Goal: Communication & Community: Answer question/provide support

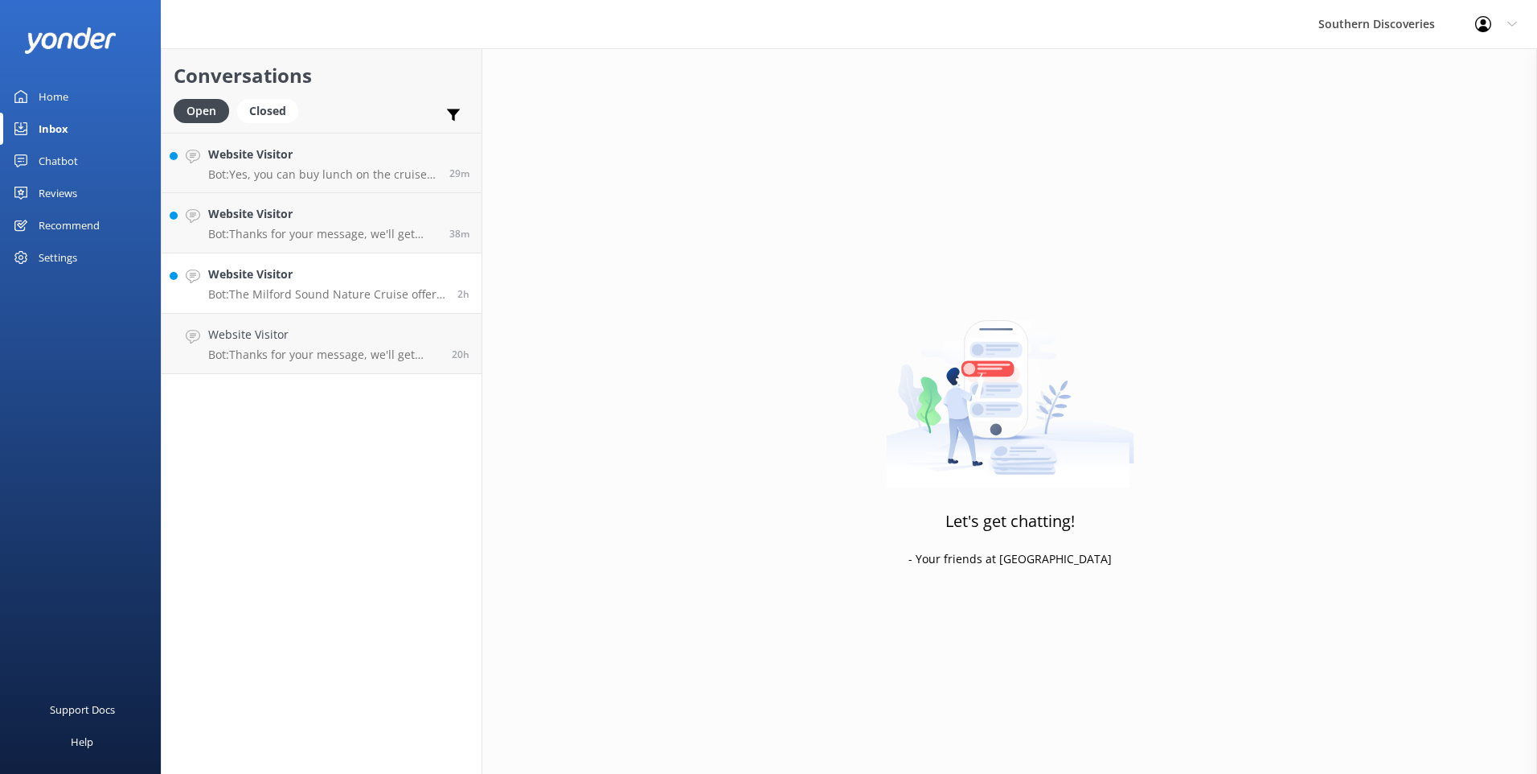
drag, startPoint x: 0, startPoint y: 0, endPoint x: 294, endPoint y: 293, distance: 415.6
click at [294, 293] on p "Bot: The Milford Sound Nature Cruise offers a 'To Kai' Buffet with fresh season…" at bounding box center [326, 294] width 237 height 14
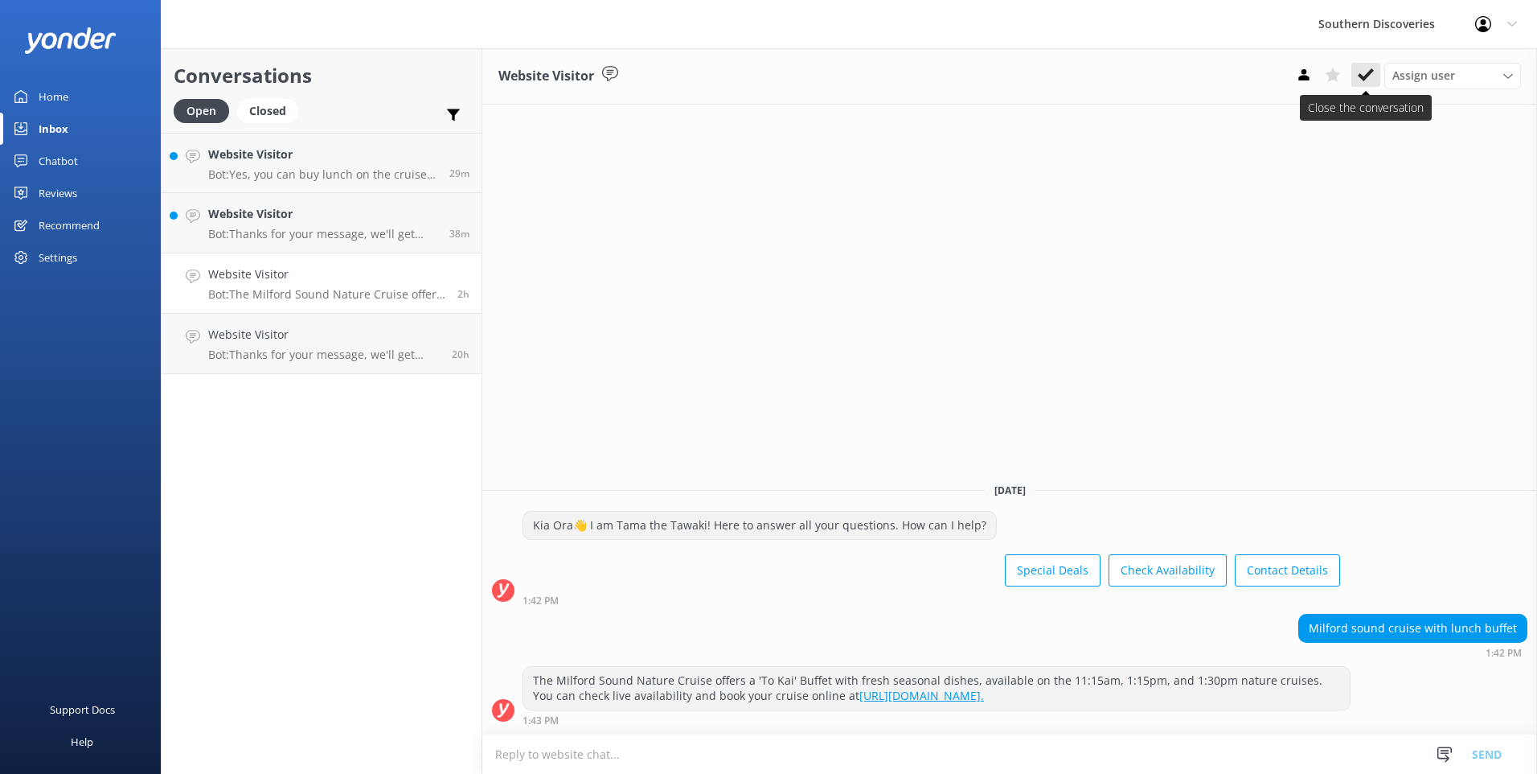
click at [1370, 75] on use at bounding box center [1366, 74] width 16 height 13
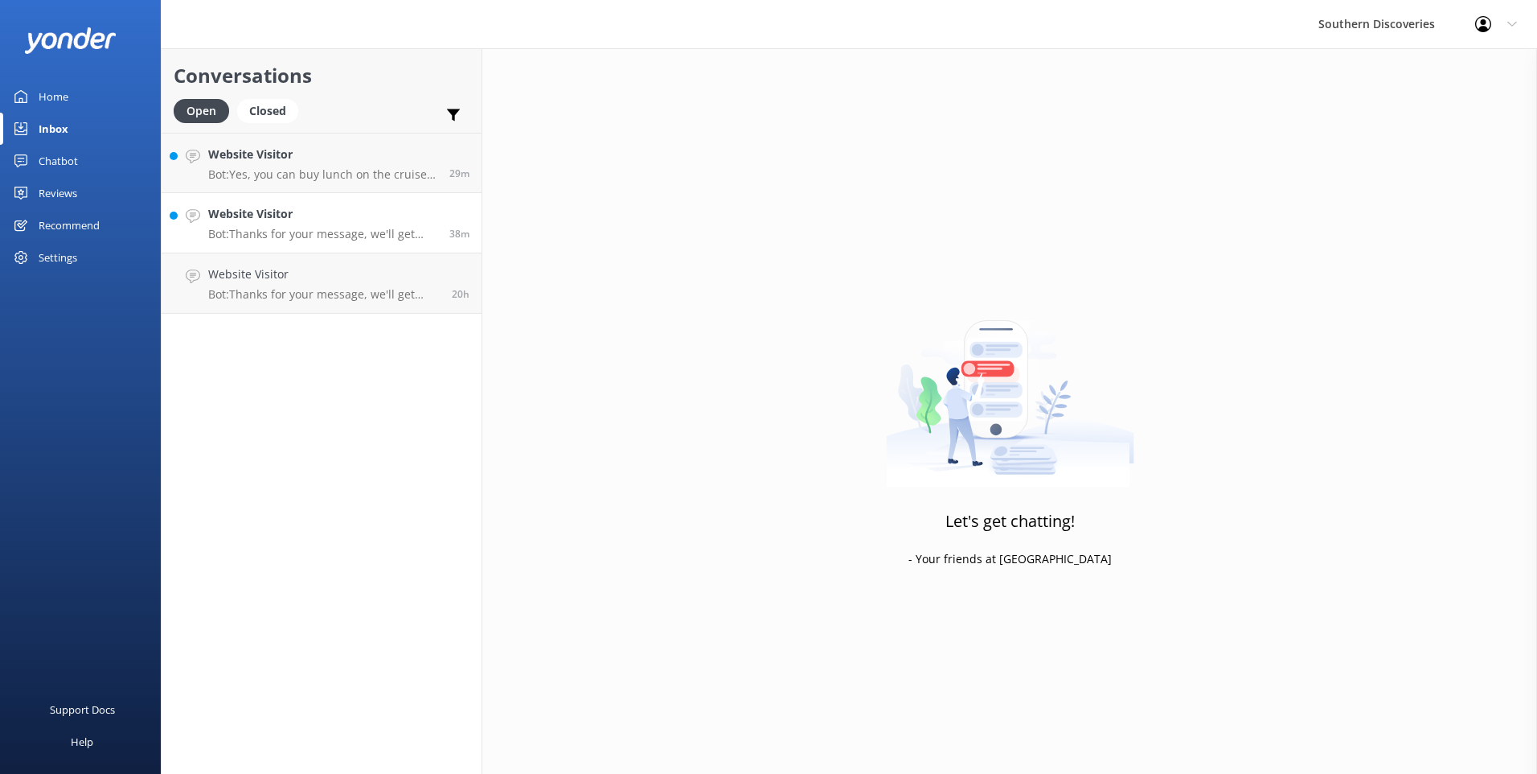
click at [374, 229] on p "Bot: Thanks for your message, we'll get back to you as soon as we can. You're a…" at bounding box center [322, 234] width 229 height 14
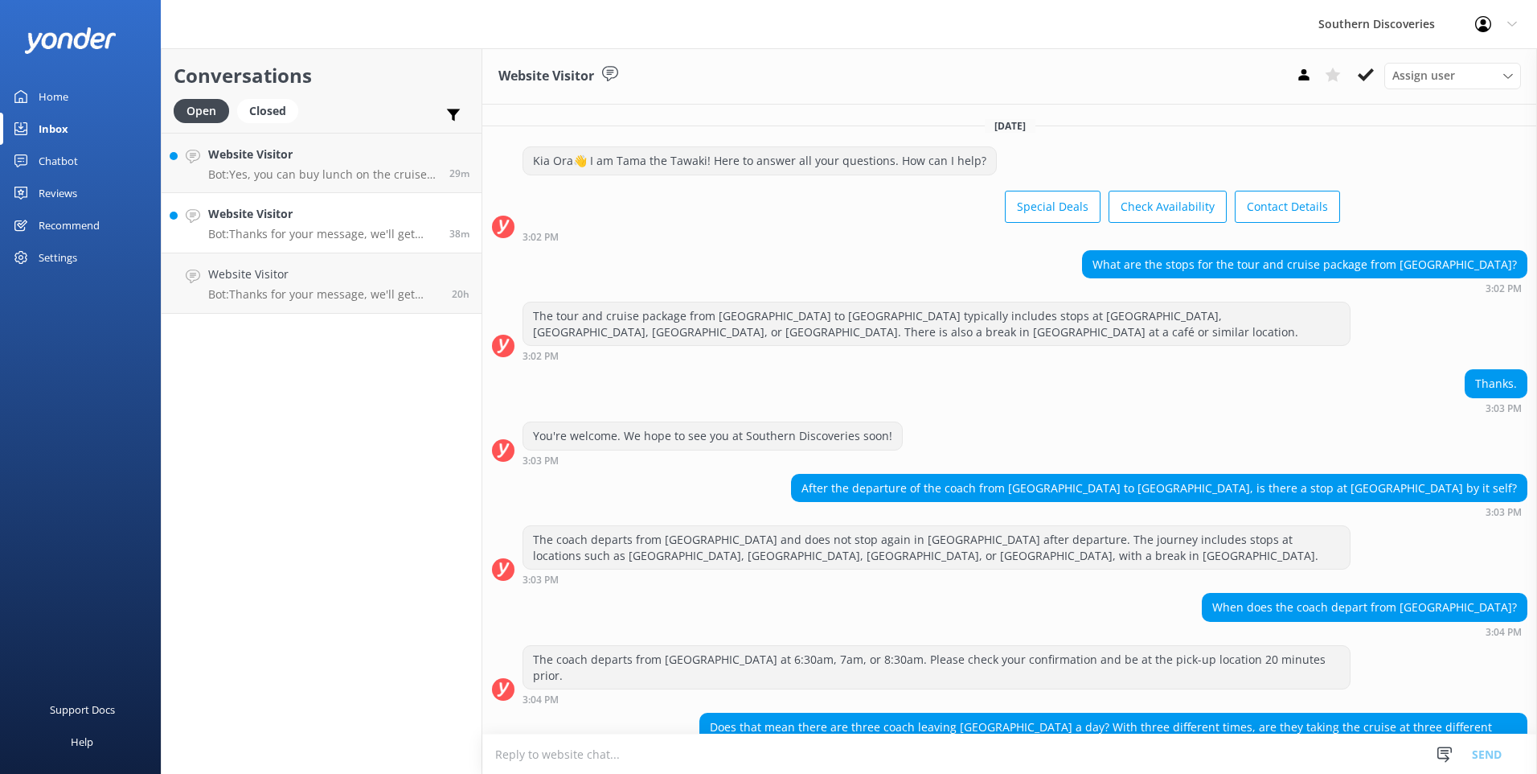
scroll to position [235, 0]
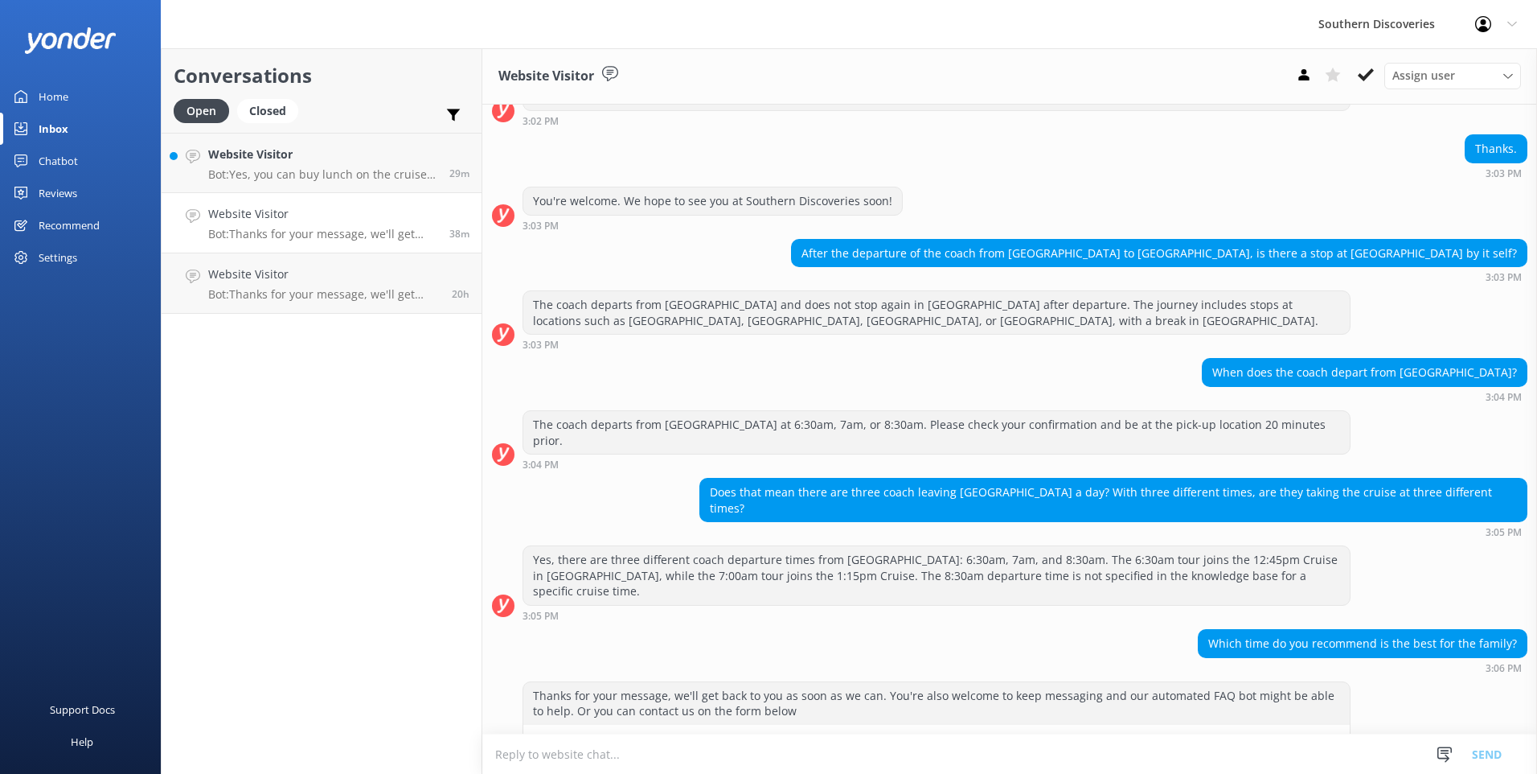
click at [775, 749] on textarea at bounding box center [1009, 753] width 1055 height 39
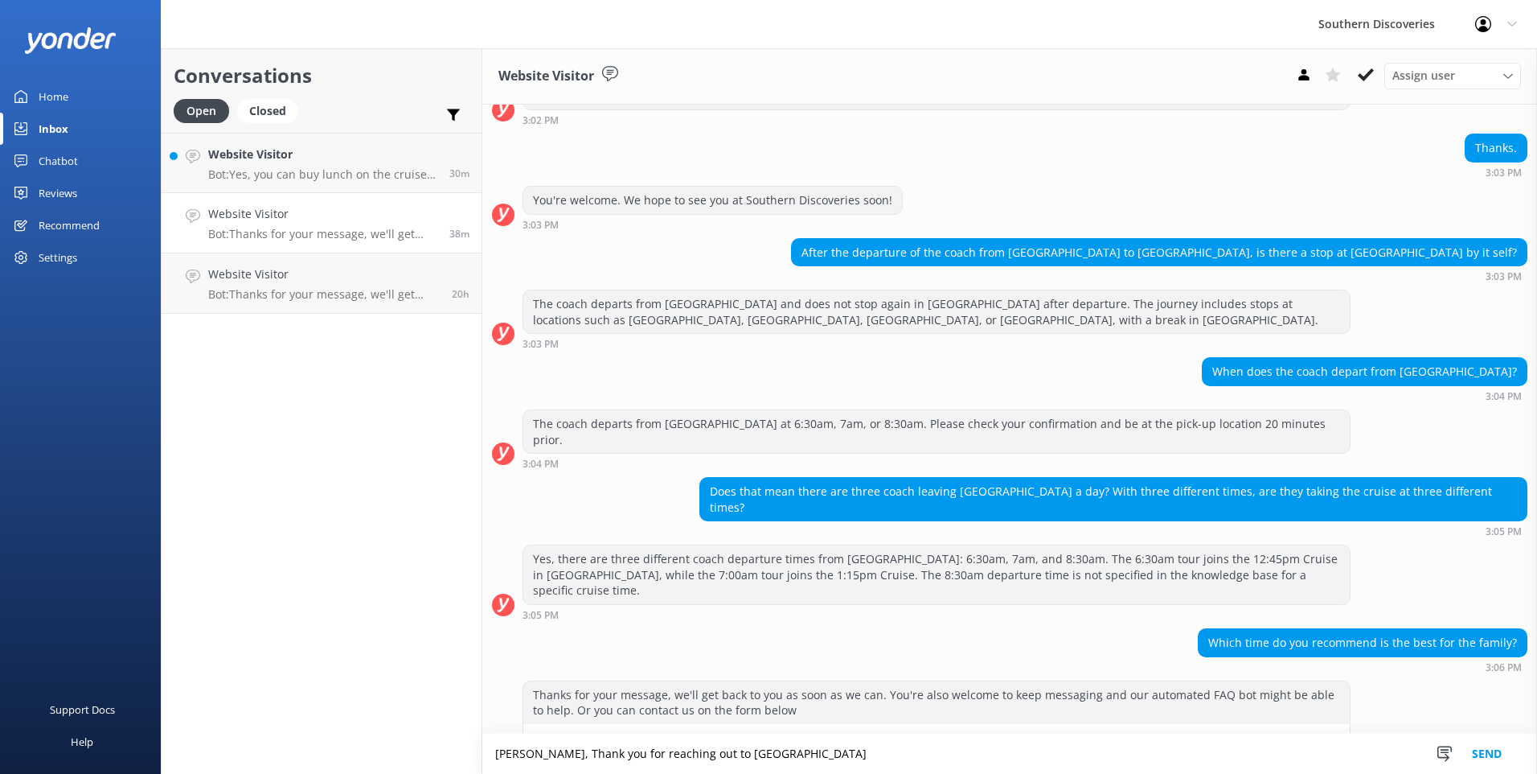
drag, startPoint x: 581, startPoint y: 748, endPoint x: 564, endPoint y: 750, distance: 17.9
click at [737, 756] on textarea "[PERSON_NAME], thank you for reaching out to [GEOGRAPHIC_DATA]" at bounding box center [1009, 753] width 1055 height 40
click at [1036, 748] on textarea "[PERSON_NAME], thank you for reaching out to us! You will need to chose the bes…" at bounding box center [1009, 753] width 1055 height 40
drag, startPoint x: 1293, startPoint y: 753, endPoint x: 1288, endPoint y: 763, distance: 10.8
click at [1291, 761] on textarea "[PERSON_NAME], thank you for reaching out to us! You will need to choose the be…" at bounding box center [1009, 753] width 1055 height 40
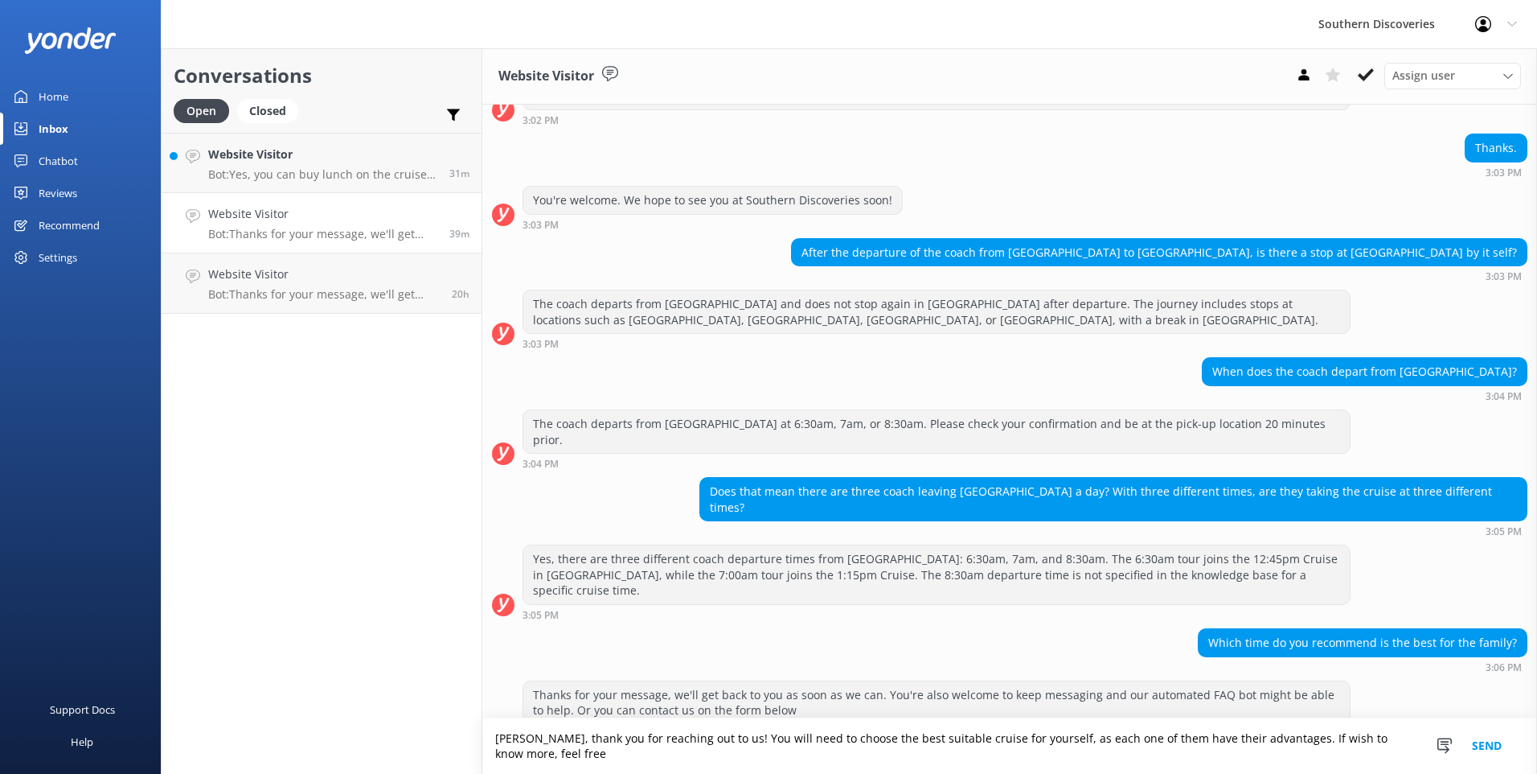
scroll to position [251, 0]
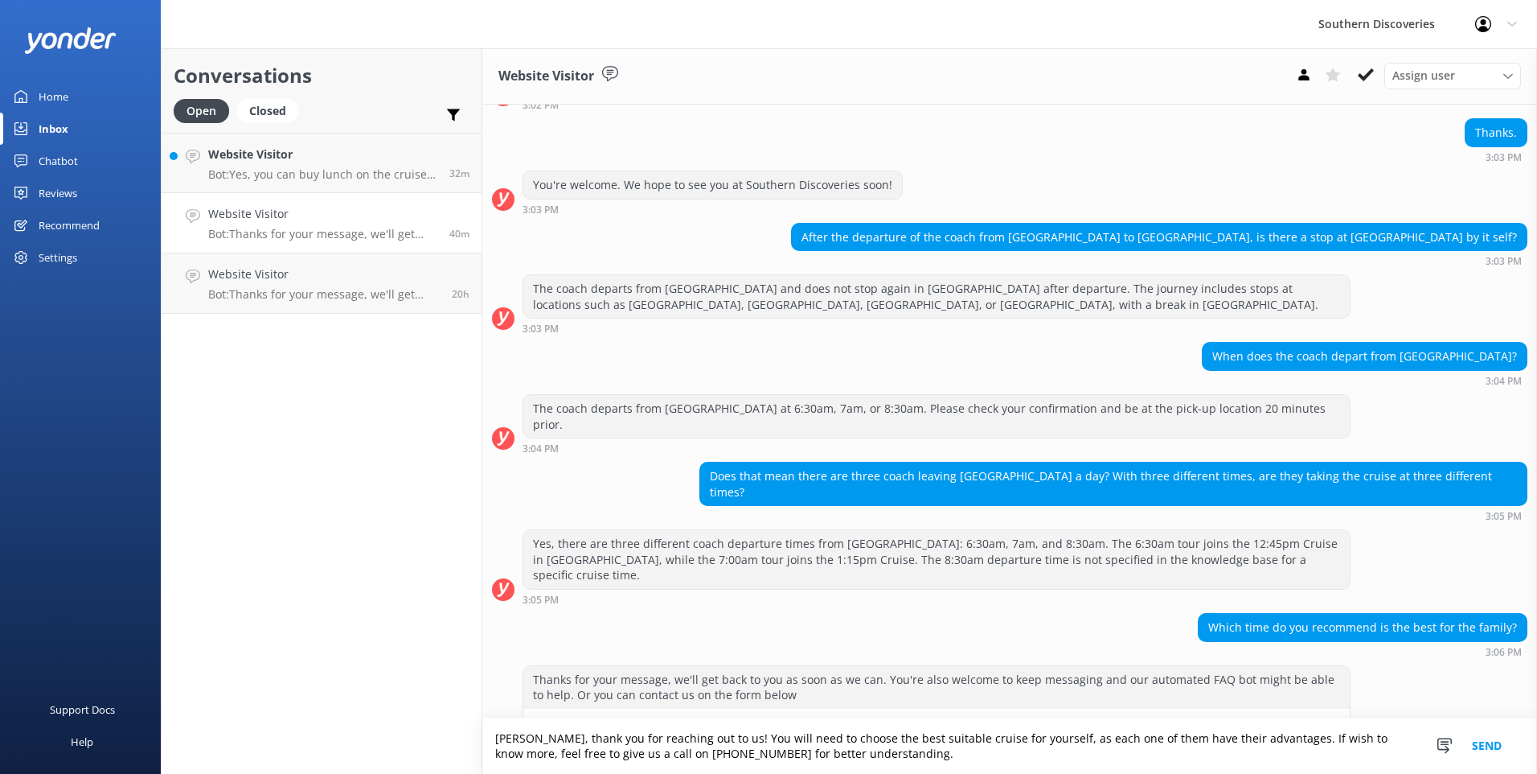
type textarea "[PERSON_NAME], thank you for reaching out to us! You will need to choose the be…"
click at [1477, 748] on button "Send" at bounding box center [1487, 745] width 60 height 55
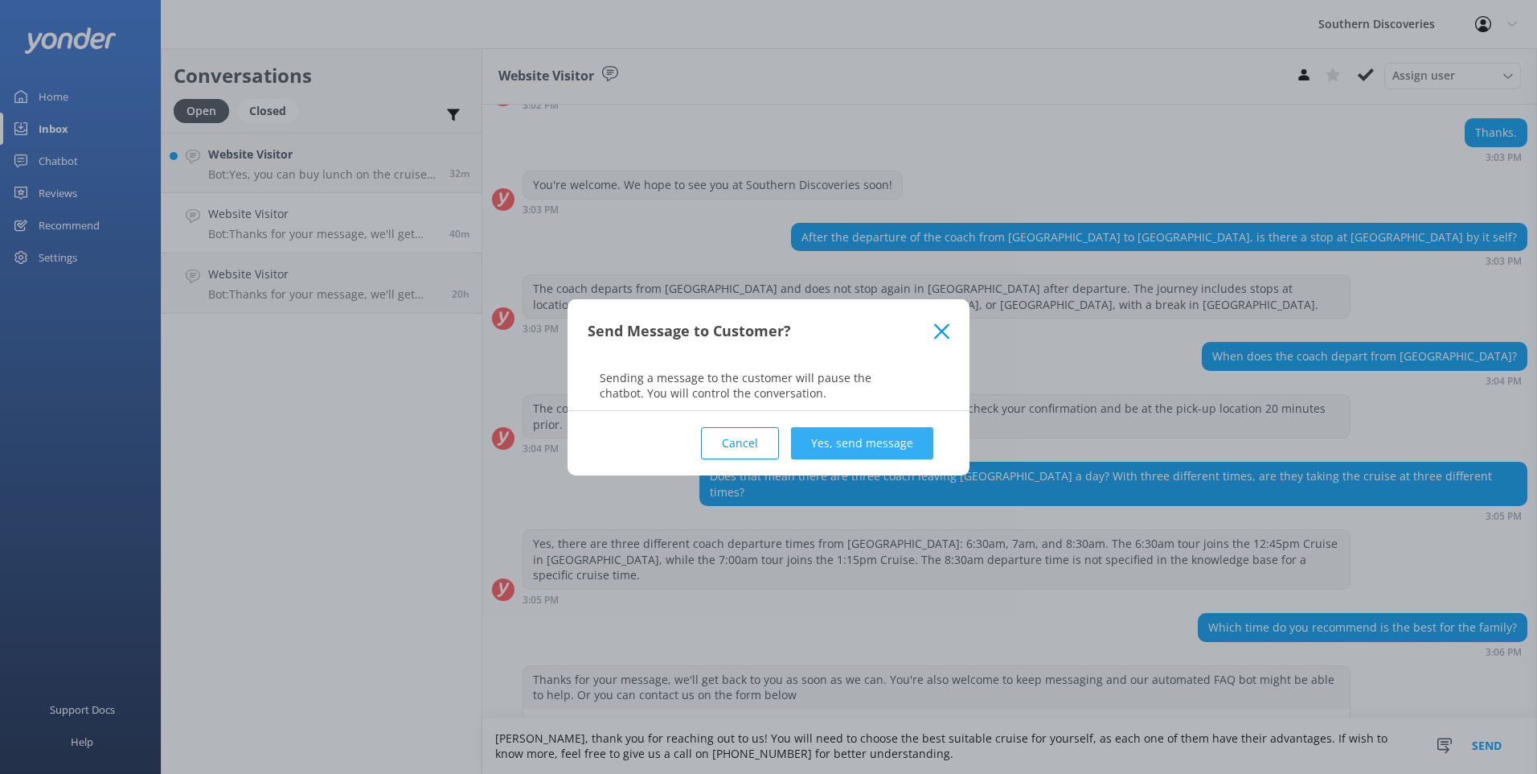
click at [902, 429] on button "Yes, send message" at bounding box center [862, 443] width 142 height 32
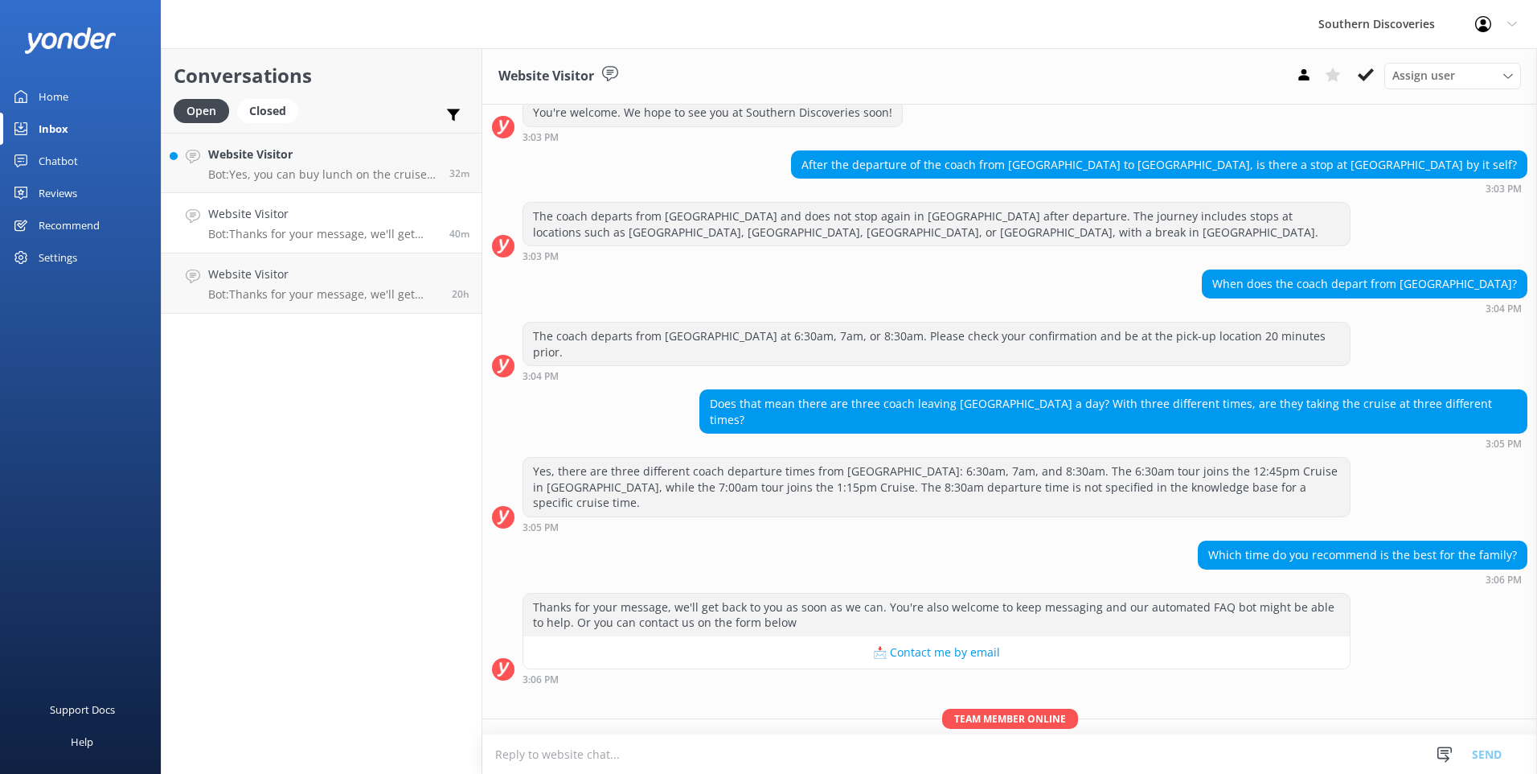
scroll to position [355, 0]
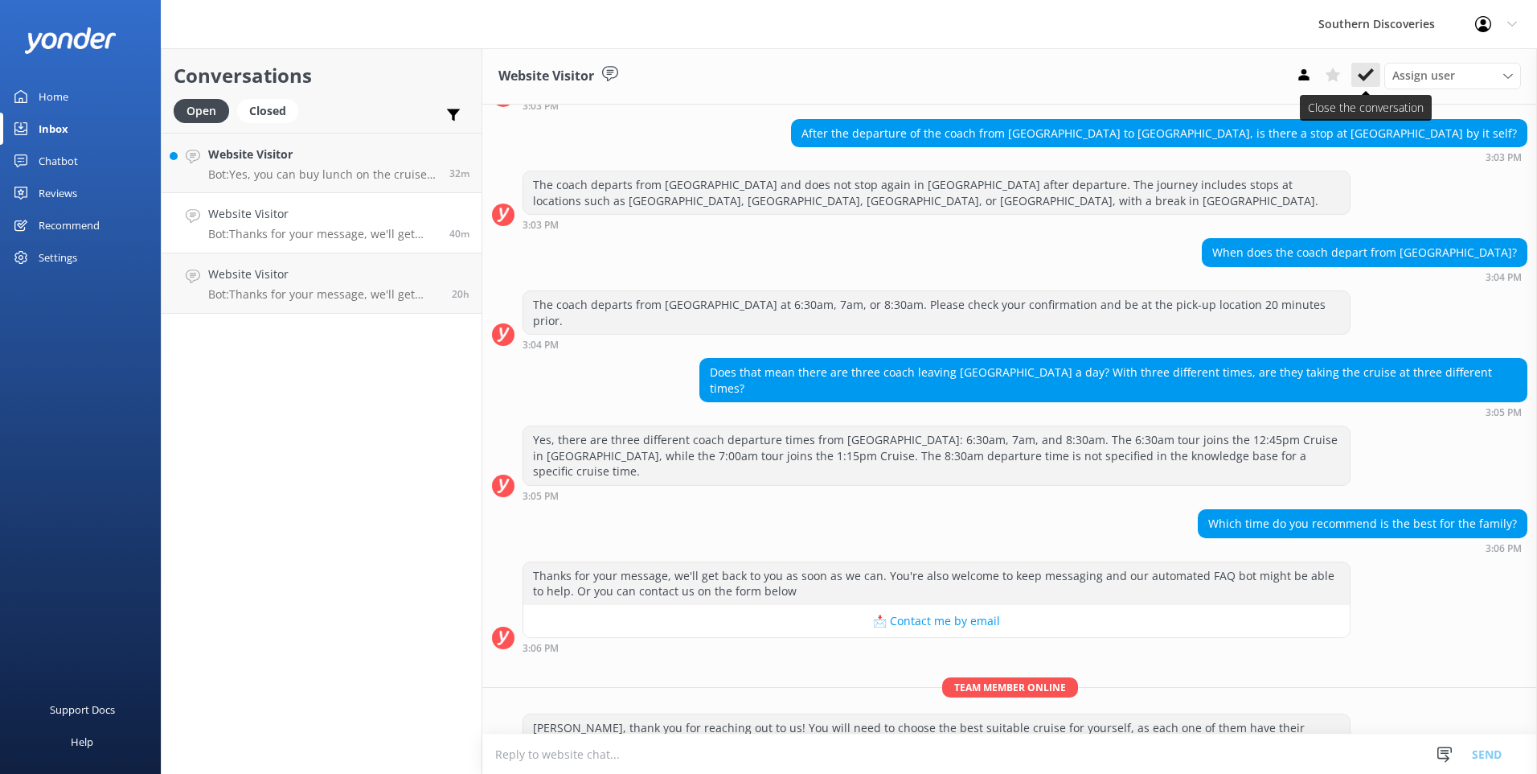
click at [1358, 72] on icon at bounding box center [1366, 75] width 16 height 16
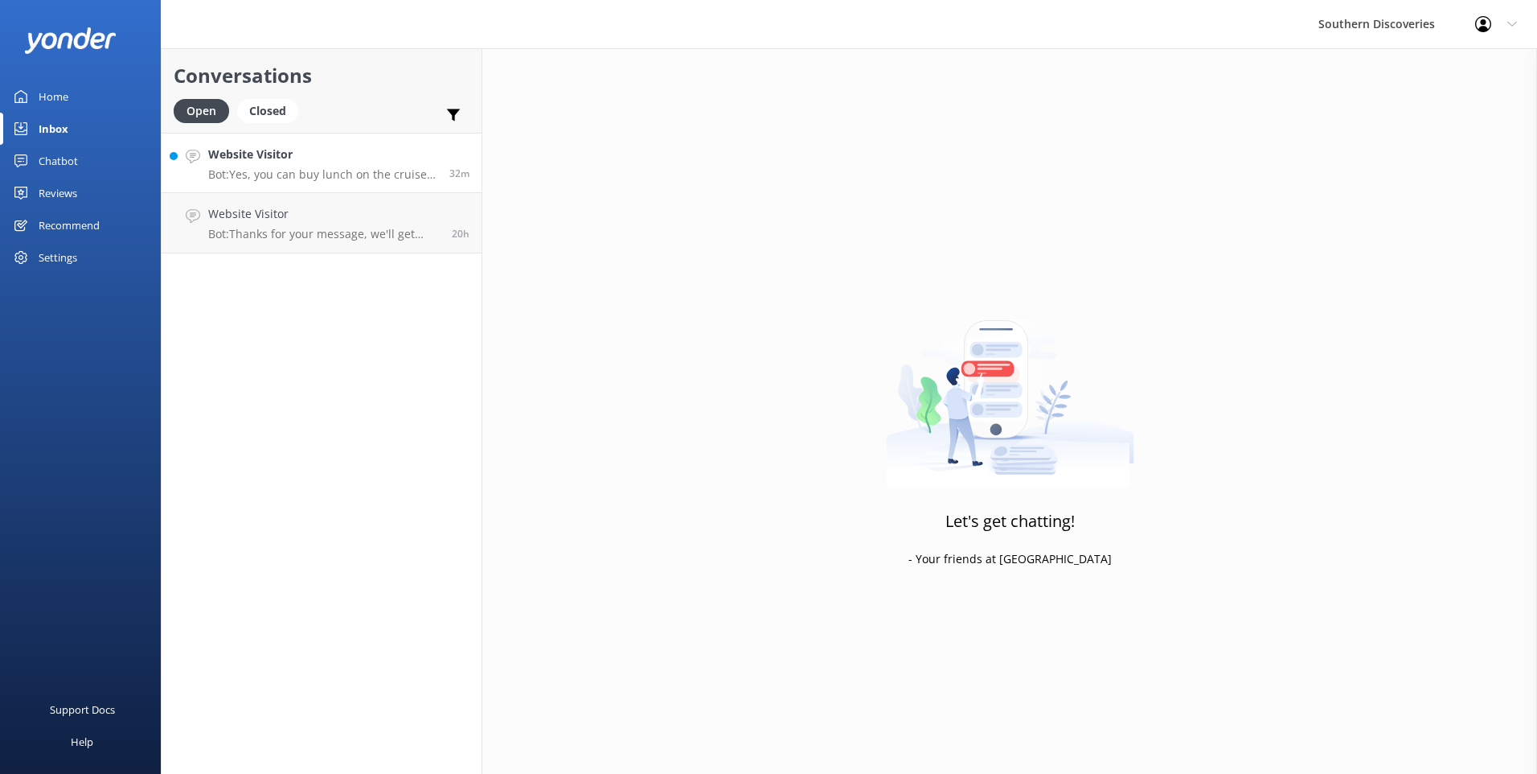
click at [257, 171] on p "Bot: Yes, you can buy lunch on the cruise. Picnic lunches are available on all …" at bounding box center [322, 174] width 229 height 14
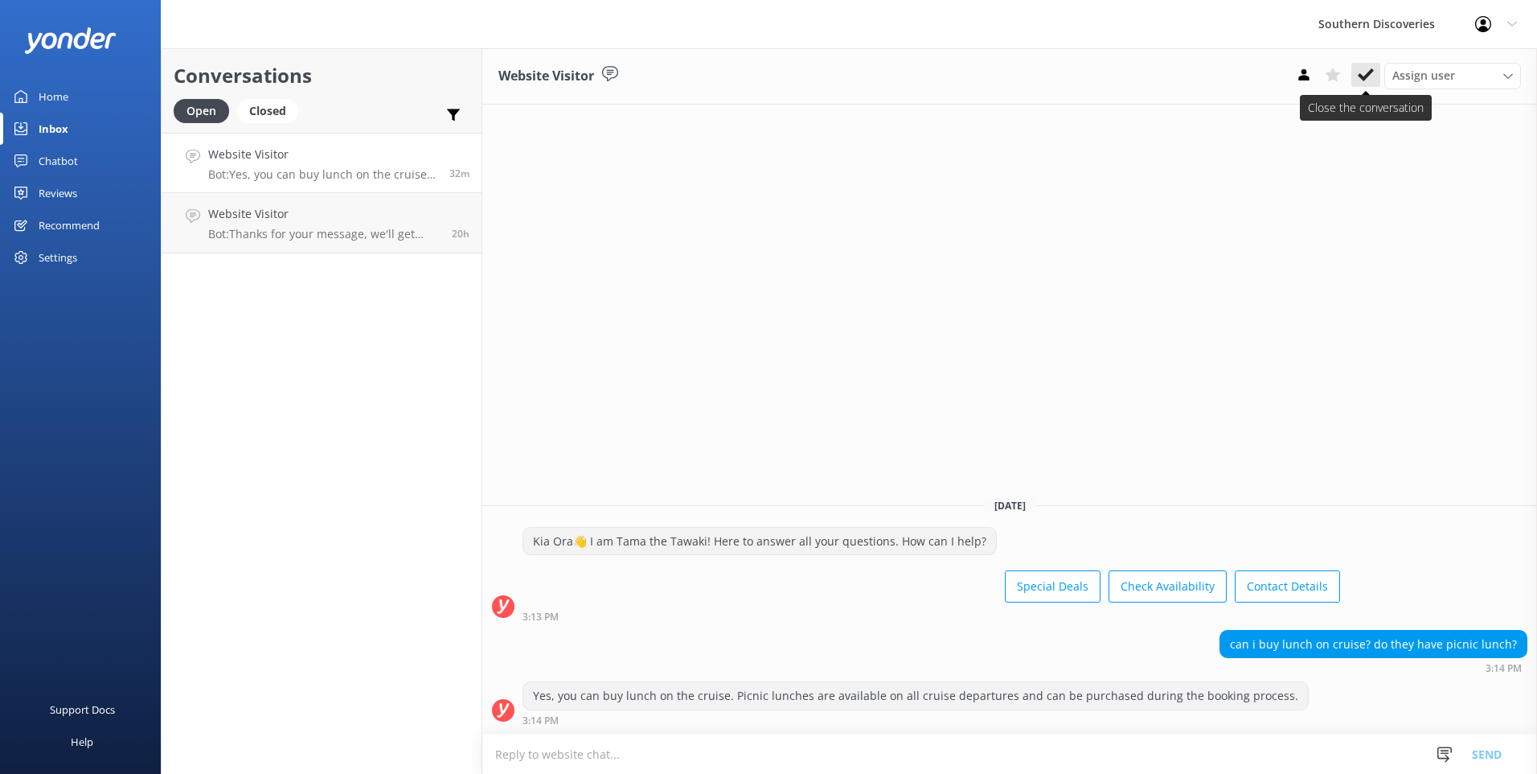
click at [1361, 64] on button at bounding box center [1366, 75] width 29 height 24
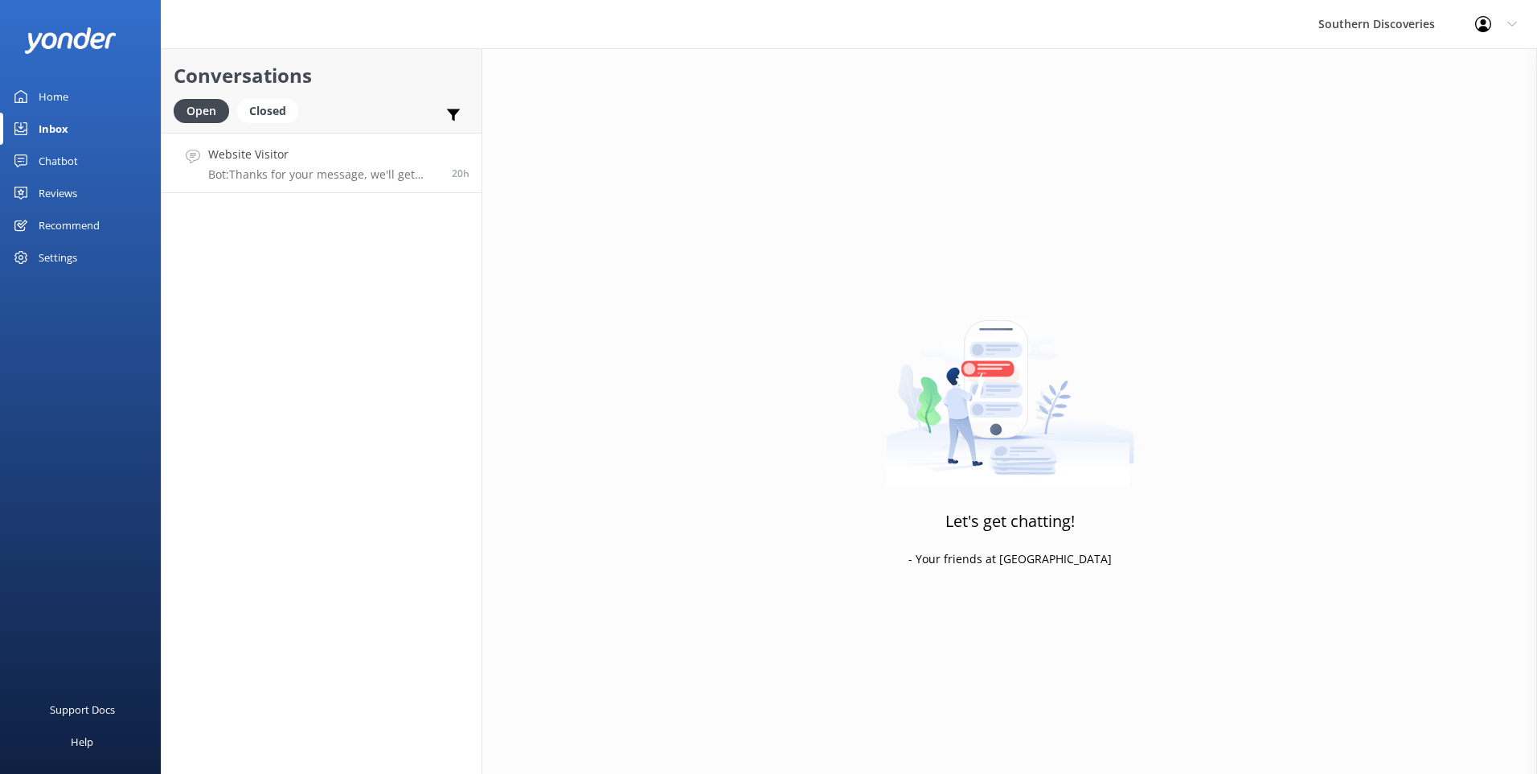
click at [329, 180] on p "Bot: Thanks for your message, we'll get back to you as soon as we can. You're a…" at bounding box center [324, 174] width 232 height 14
